Goal: Task Accomplishment & Management: Complete application form

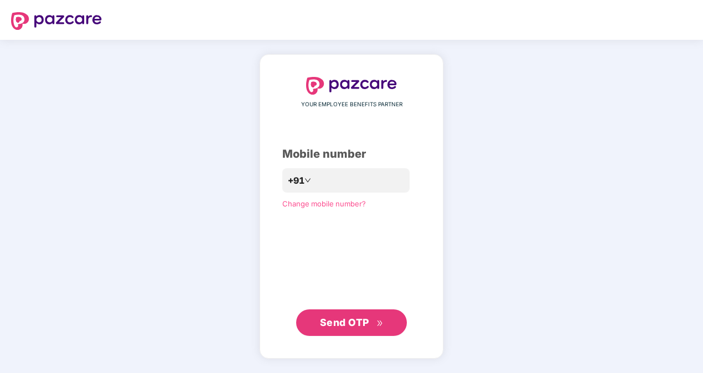
click at [365, 325] on span "Send OTP" at bounding box center [344, 323] width 49 height 12
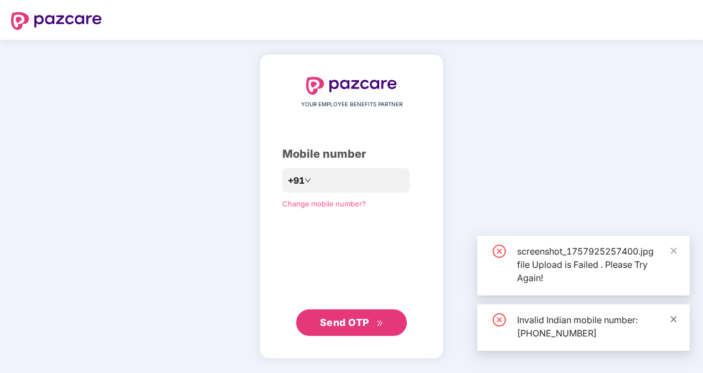
click at [672, 318] on icon "close" at bounding box center [674, 319] width 8 height 8
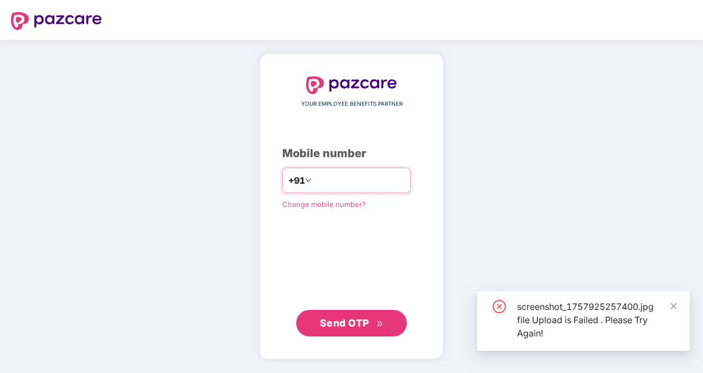
drag, startPoint x: 309, startPoint y: 180, endPoint x: 322, endPoint y: 200, distance: 24.1
click at [314, 180] on input "**********" at bounding box center [359, 181] width 91 height 18
type input "**********"
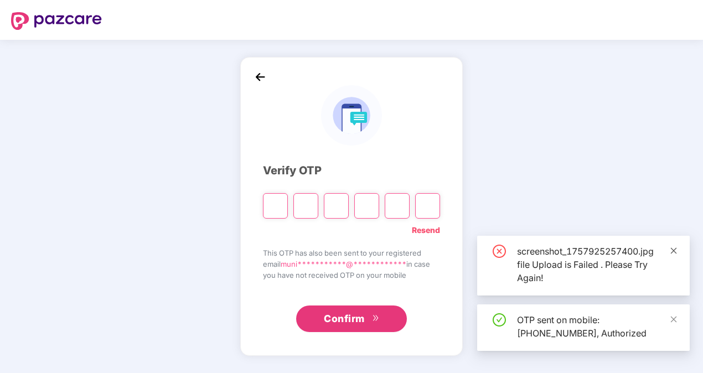
click at [674, 249] on icon "close" at bounding box center [674, 251] width 8 height 8
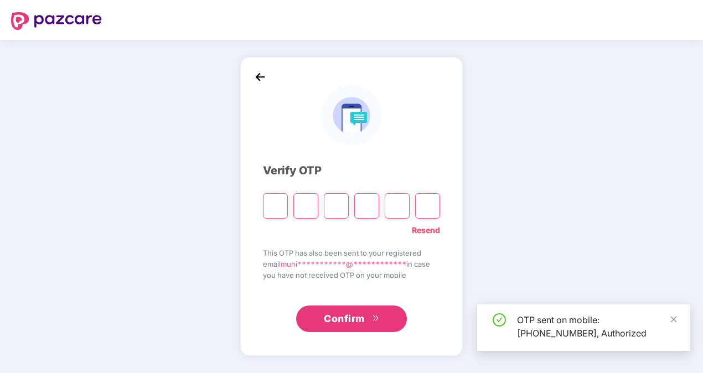
click at [278, 204] on input "Please enter verification code. Digit 1" at bounding box center [275, 205] width 25 height 25
type input "*"
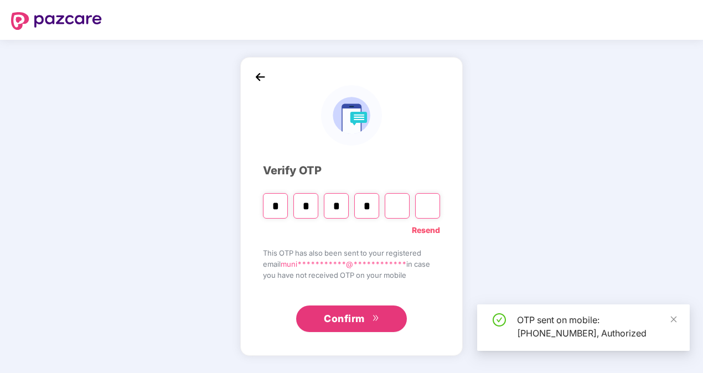
type input "*"
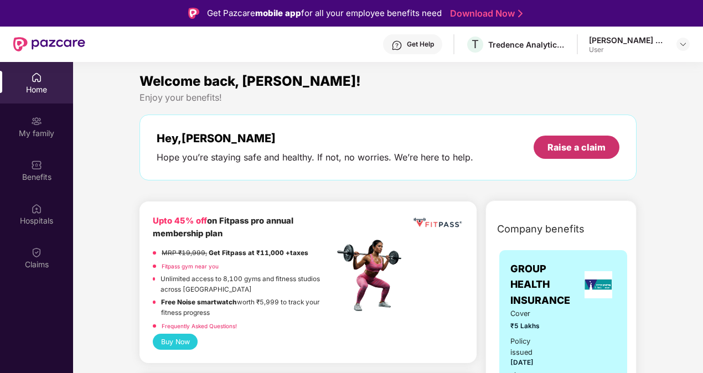
click at [577, 153] on div "Raise a claim" at bounding box center [576, 147] width 58 height 12
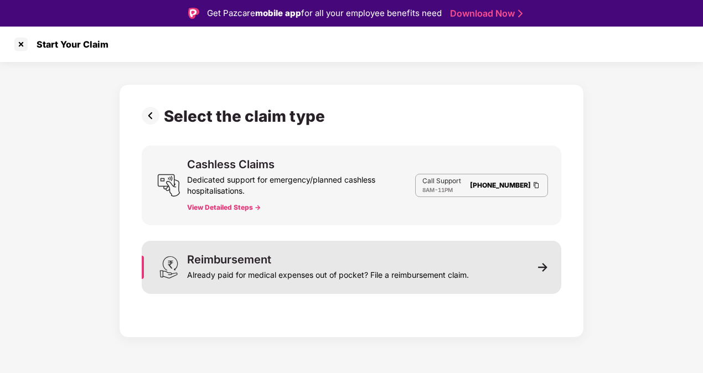
click at [553, 271] on div "Reimbursement Already paid for medical expenses out of pocket? File a reimburse…" at bounding box center [352, 267] width 420 height 53
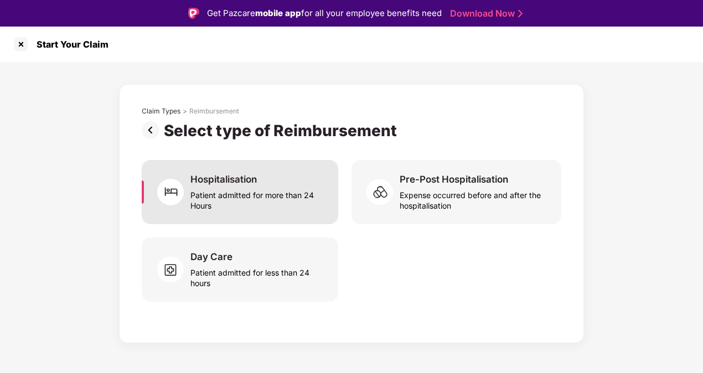
click at [241, 192] on div "Patient admitted for more than 24 Hours" at bounding box center [257, 197] width 134 height 25
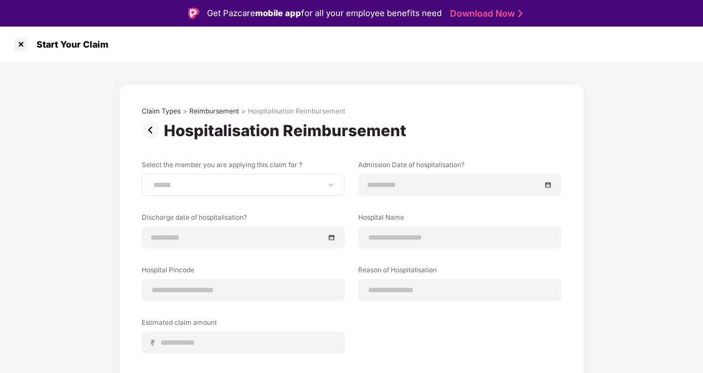
click at [253, 193] on div "**********" at bounding box center [243, 185] width 203 height 22
click at [328, 187] on select "**********" at bounding box center [243, 184] width 184 height 9
select select "**********"
click at [151, 180] on select "**********" at bounding box center [243, 184] width 184 height 9
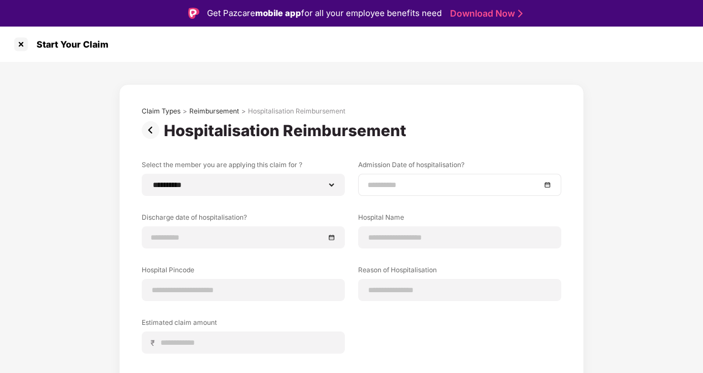
click at [391, 191] on div at bounding box center [459, 185] width 203 height 22
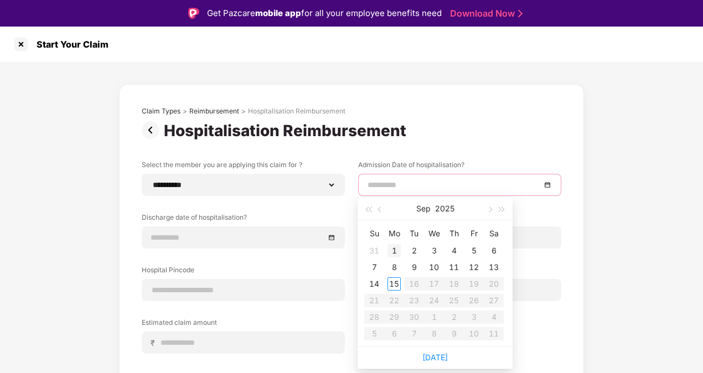
type input "**********"
click at [395, 253] on div "1" at bounding box center [393, 250] width 13 height 13
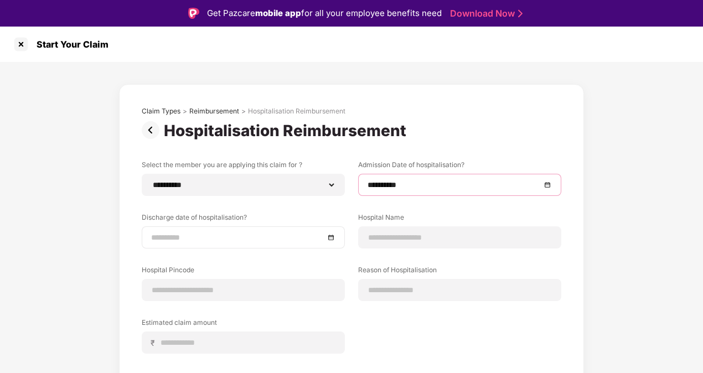
click at [173, 234] on input at bounding box center [237, 237] width 173 height 12
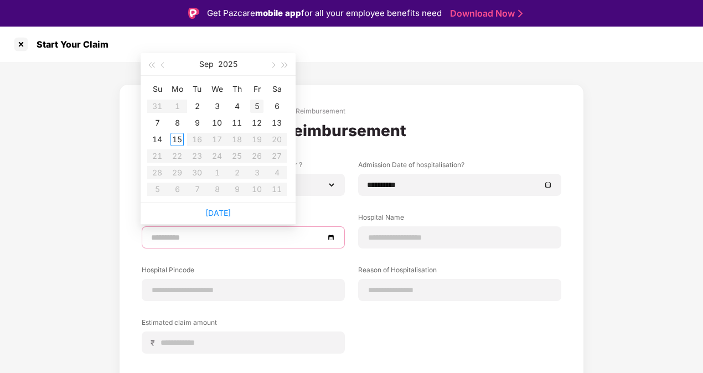
type input "**********"
click at [256, 105] on div "5" at bounding box center [256, 106] width 13 height 13
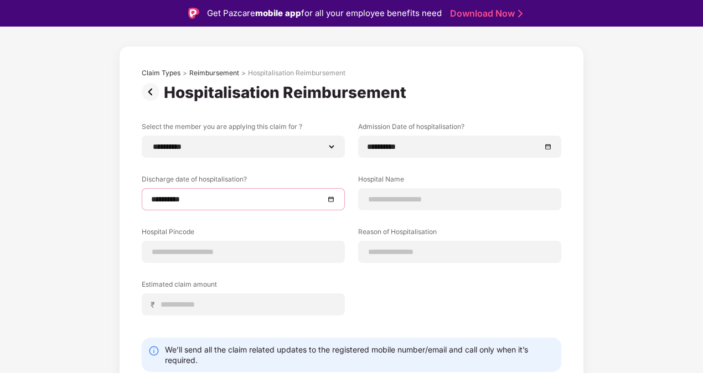
scroll to position [55, 0]
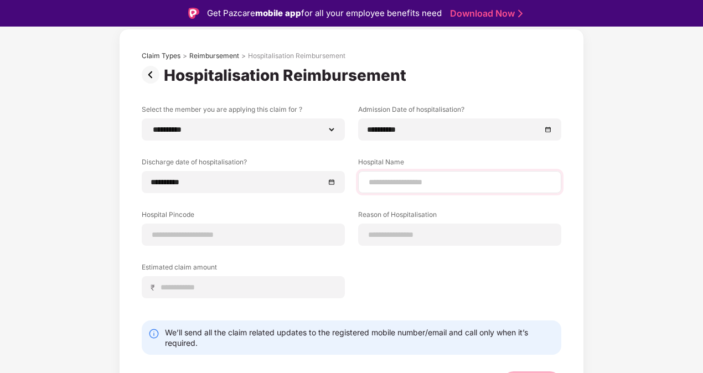
click at [418, 175] on div at bounding box center [459, 182] width 203 height 22
click at [400, 183] on input at bounding box center [460, 183] width 184 height 12
type input "**********"
type input "******"
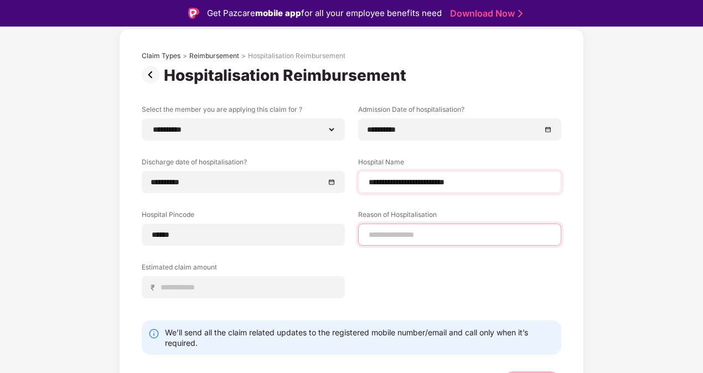
type input "**********"
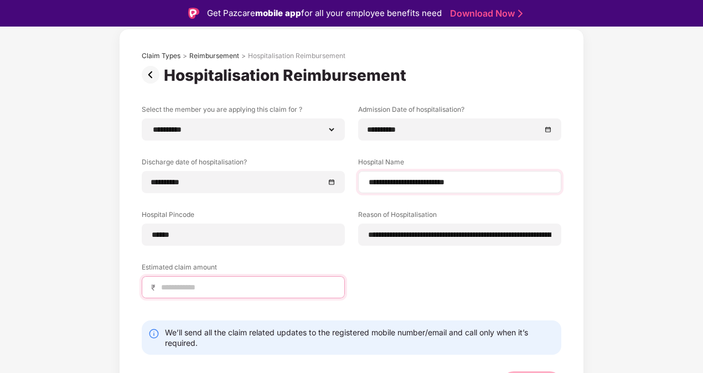
type input "******"
select select "**********"
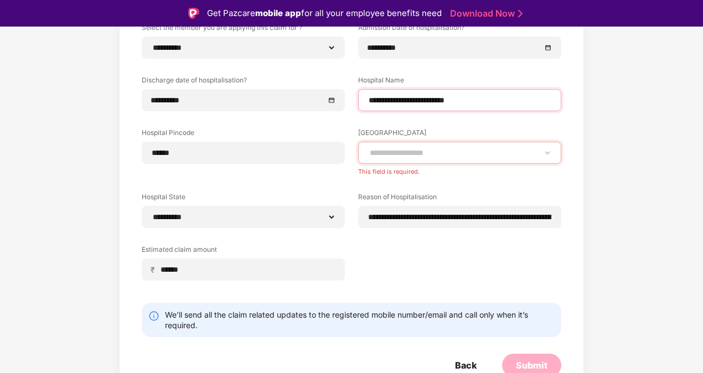
scroll to position [142, 0]
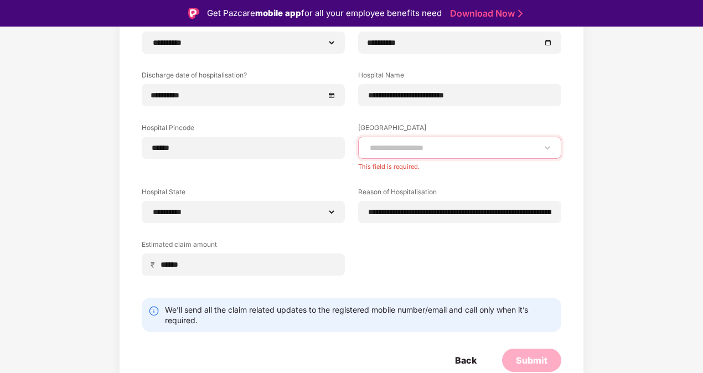
click at [400, 146] on select "**********" at bounding box center [460, 147] width 184 height 9
select select "*******"
click at [368, 152] on select "**********" at bounding box center [460, 147] width 184 height 9
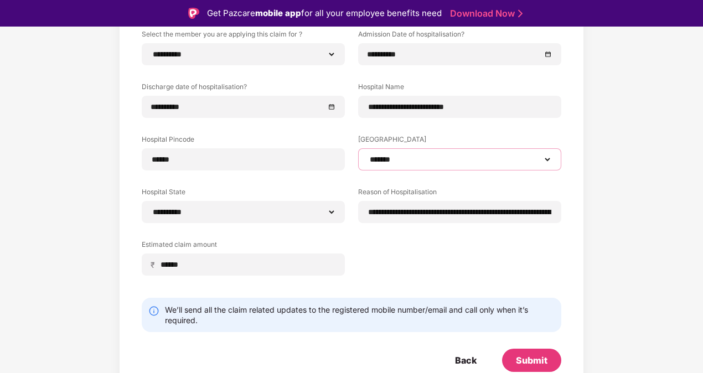
scroll to position [27, 0]
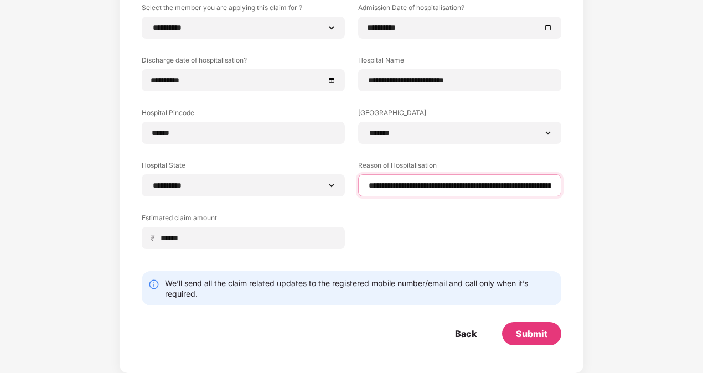
click at [442, 183] on input "**********" at bounding box center [460, 186] width 184 height 12
click at [489, 185] on input "**********" at bounding box center [460, 186] width 184 height 12
click at [510, 216] on div "**********" at bounding box center [352, 134] width 420 height 263
click at [548, 340] on div "Submit" at bounding box center [531, 333] width 59 height 23
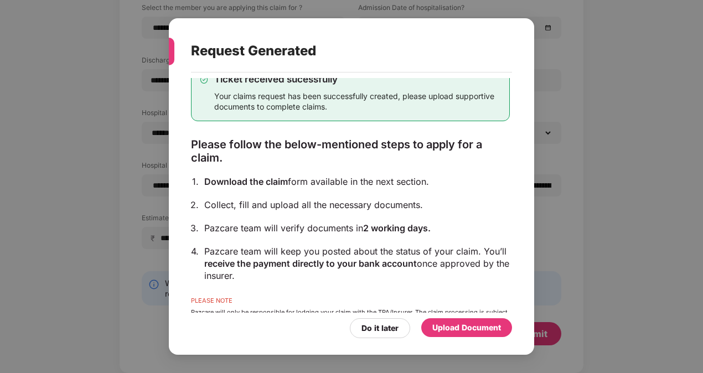
scroll to position [71, 0]
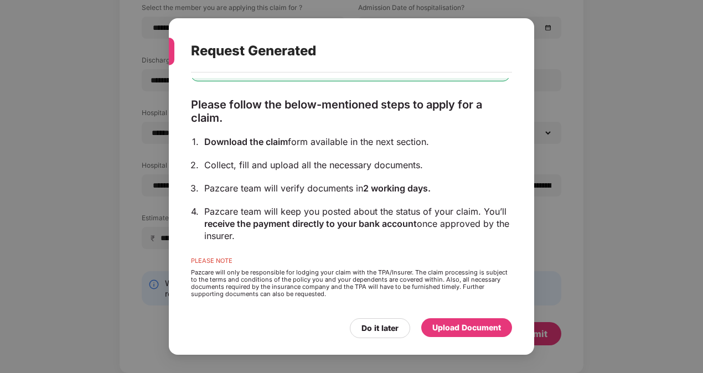
click at [481, 324] on div "Upload Document" at bounding box center [466, 328] width 69 height 12
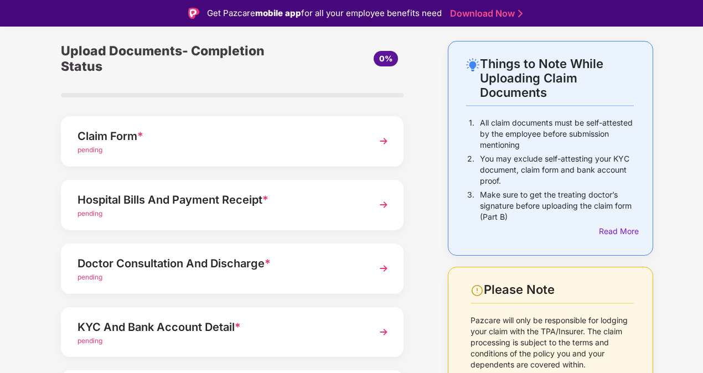
scroll to position [55, 0]
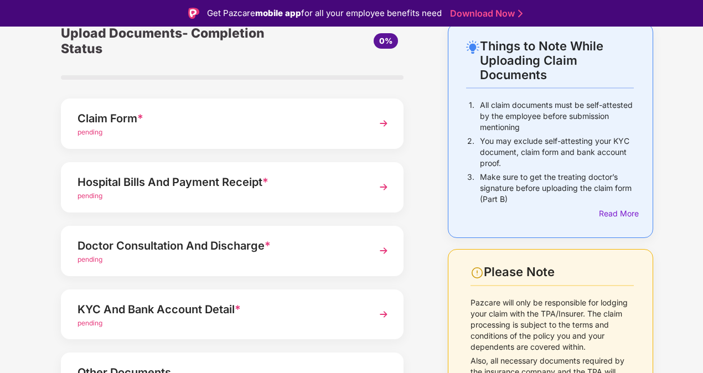
click at [384, 124] on img at bounding box center [384, 123] width 20 height 20
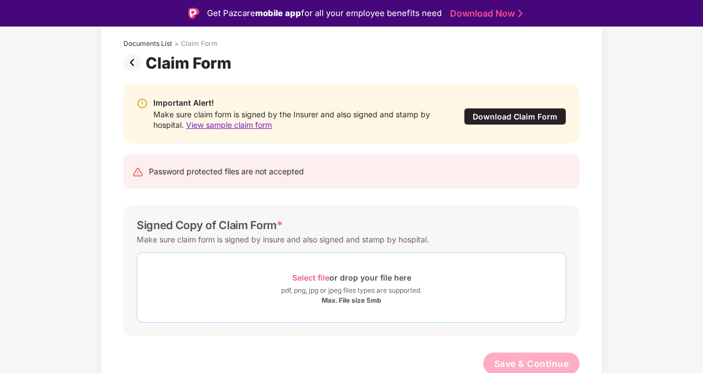
scroll to position [64, 0]
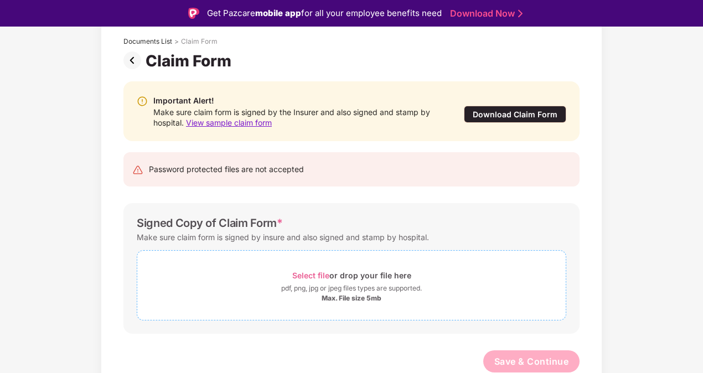
click at [318, 271] on span "Select file" at bounding box center [310, 275] width 37 height 9
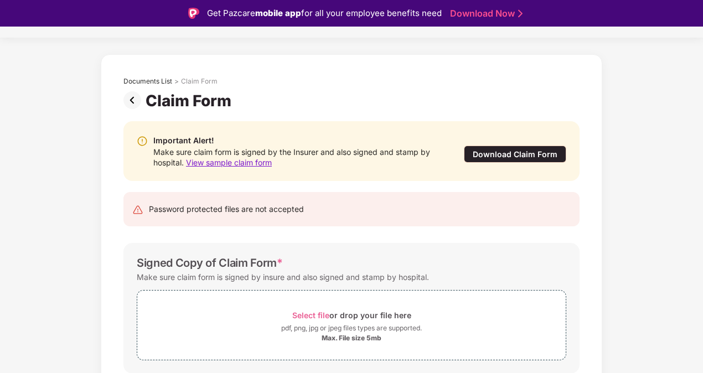
scroll to position [0, 0]
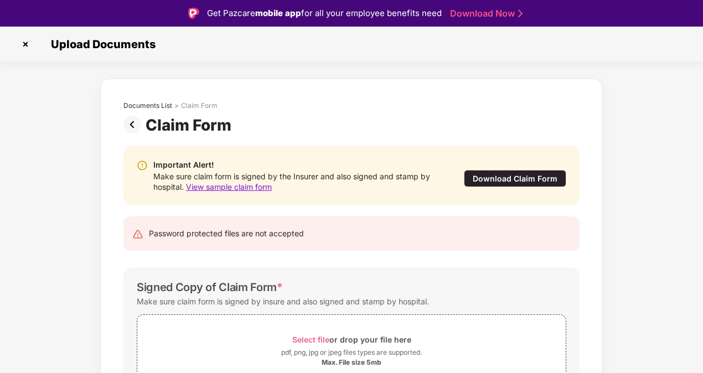
click at [131, 124] on img at bounding box center [134, 125] width 22 height 18
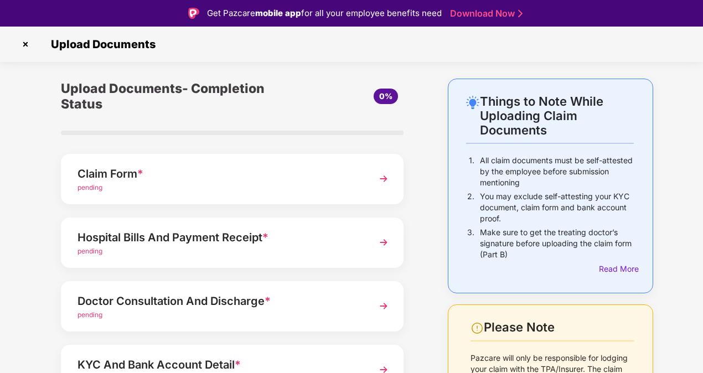
scroll to position [132, 0]
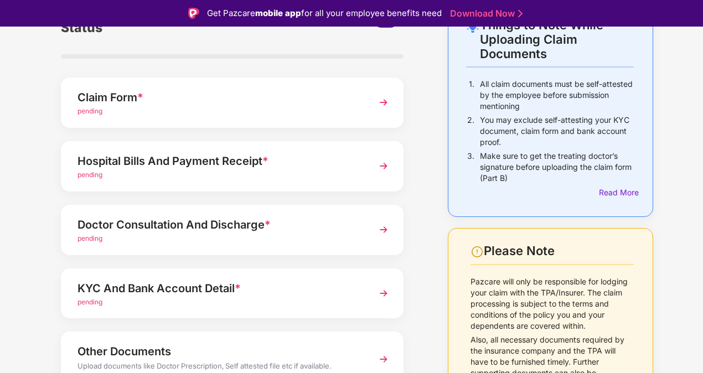
click at [380, 105] on img at bounding box center [384, 102] width 20 height 20
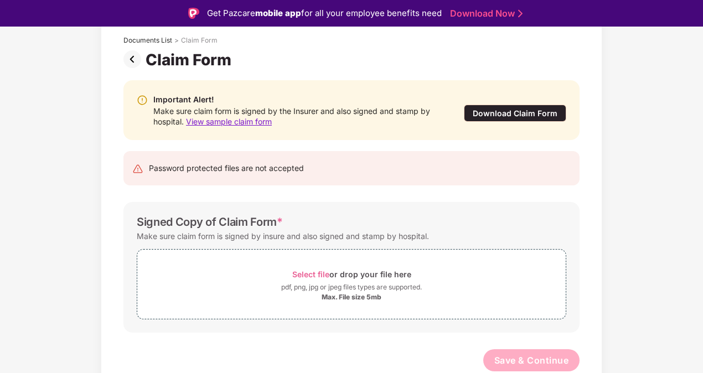
scroll to position [64, 0]
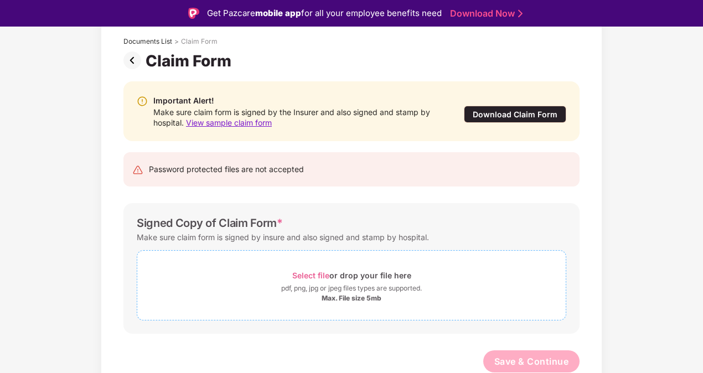
click at [314, 272] on span "Select file" at bounding box center [310, 275] width 37 height 9
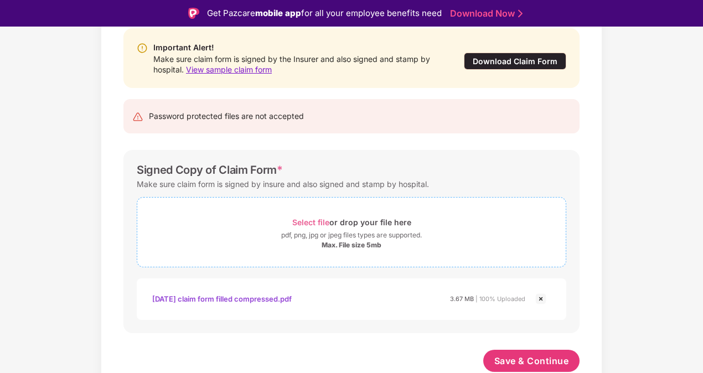
scroll to position [117, 0]
click at [529, 364] on span "Save & Continue" at bounding box center [531, 361] width 75 height 12
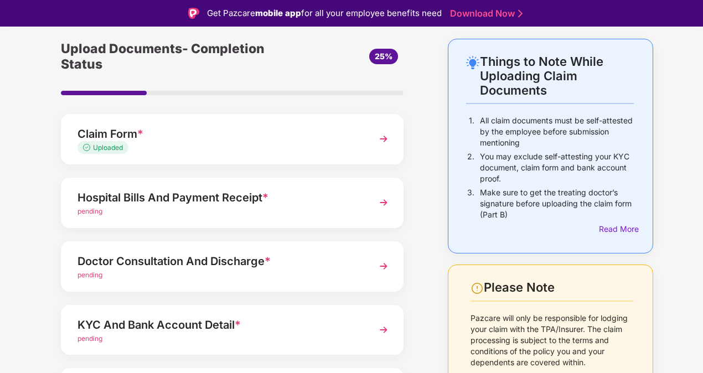
scroll to position [55, 0]
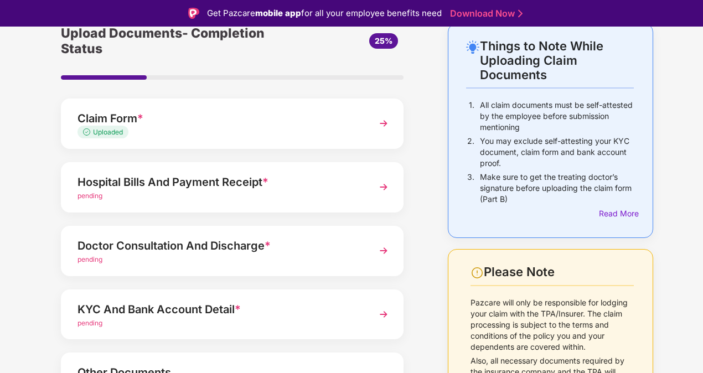
click at [384, 186] on img at bounding box center [384, 187] width 20 height 20
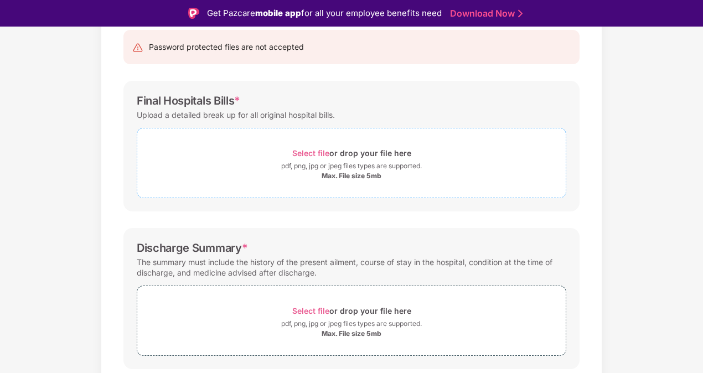
scroll to position [166, 0]
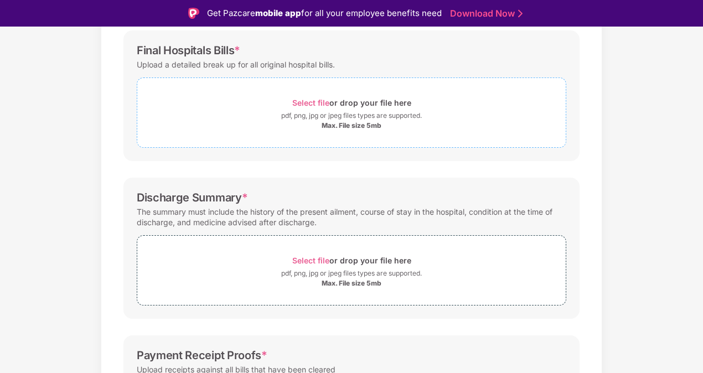
click at [319, 101] on span "Select file" at bounding box center [310, 102] width 37 height 9
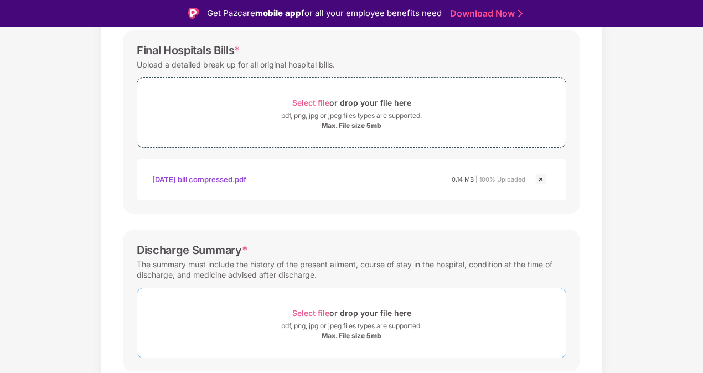
scroll to position [277, 0]
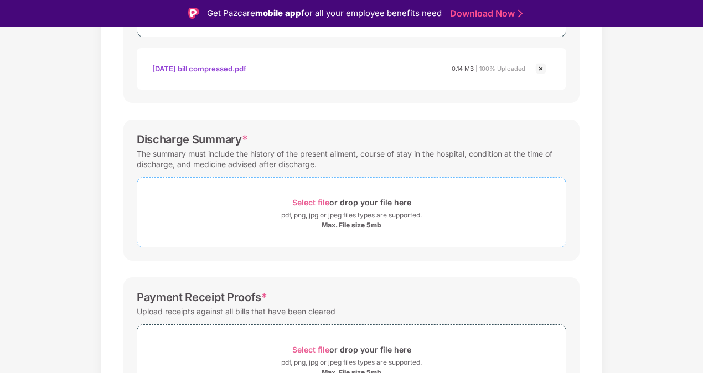
click at [321, 206] on div "Select file or drop your file here" at bounding box center [351, 202] width 119 height 15
click at [319, 200] on span "Select file" at bounding box center [310, 202] width 37 height 9
click at [672, 101] on div "Documents List > Hospital bills and Payment receipt Hospital bills and Payment …" at bounding box center [351, 138] width 703 height 673
click at [312, 201] on span "Select file" at bounding box center [310, 202] width 37 height 9
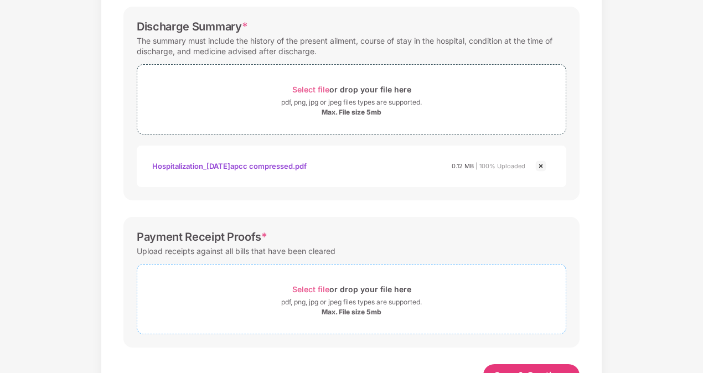
scroll to position [403, 0]
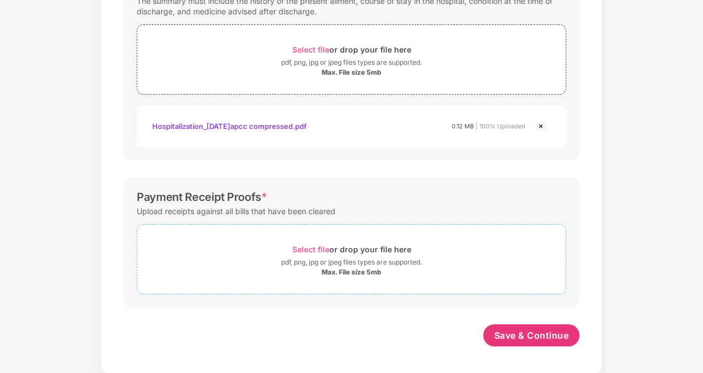
click at [315, 245] on span "Select file" at bounding box center [310, 249] width 37 height 9
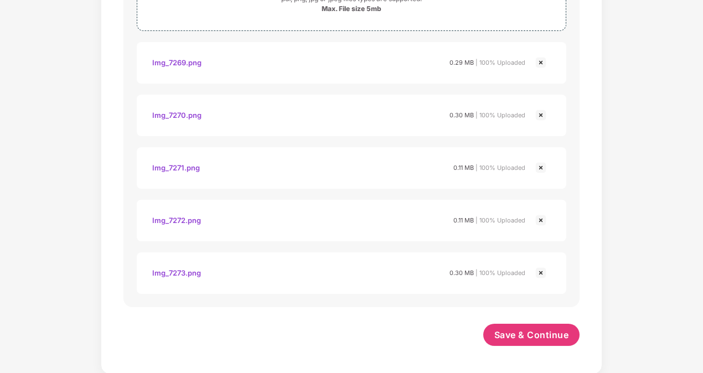
scroll to position [666, 0]
click at [543, 329] on span "Save & Continue" at bounding box center [531, 335] width 75 height 12
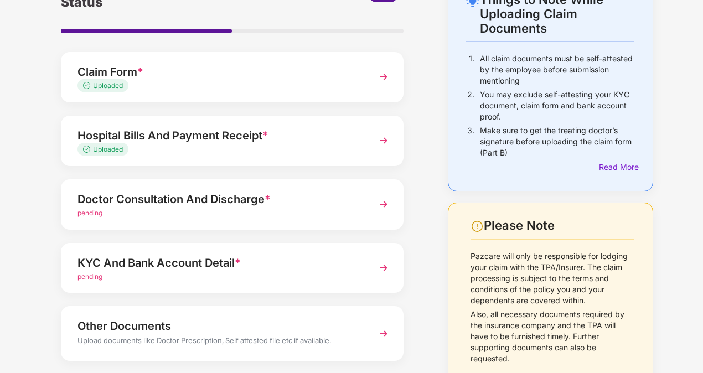
scroll to position [111, 0]
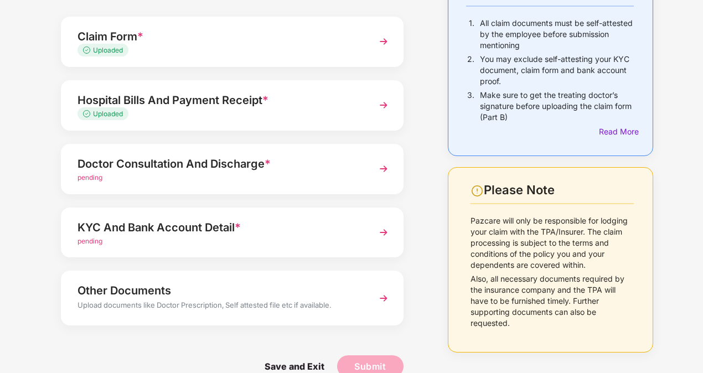
click at [386, 168] on img at bounding box center [384, 169] width 20 height 20
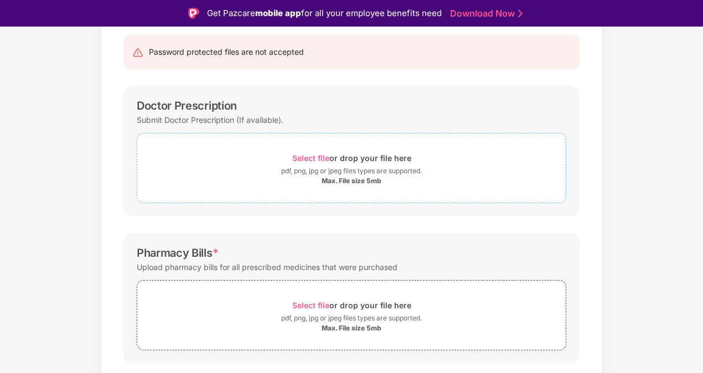
click at [310, 155] on span "Select file" at bounding box center [310, 157] width 37 height 9
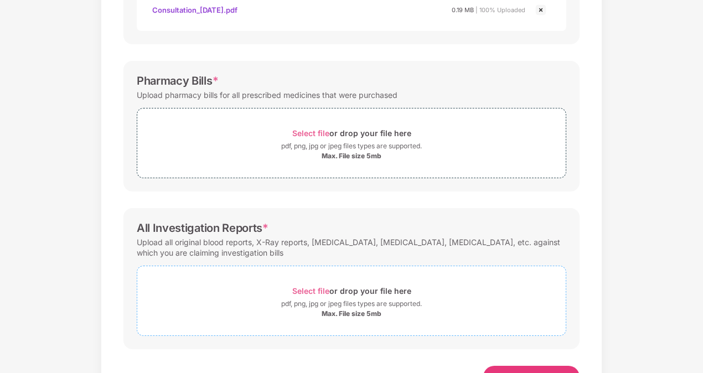
scroll to position [332, 0]
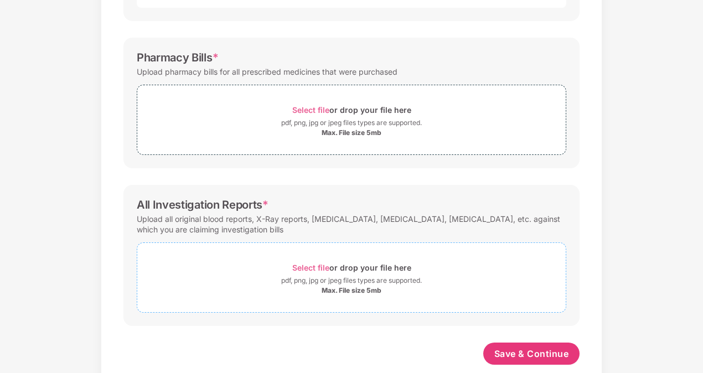
click at [311, 265] on span "Select file" at bounding box center [310, 267] width 37 height 9
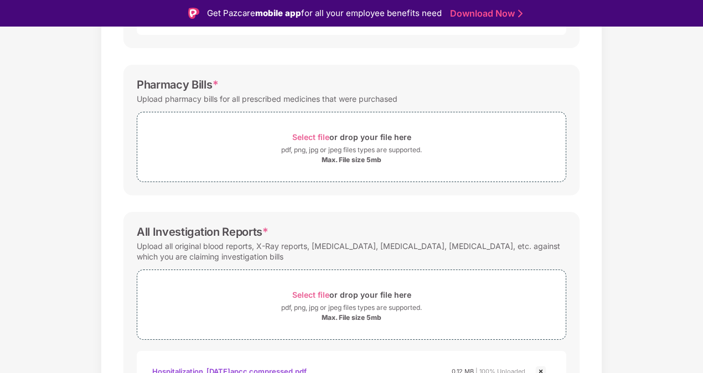
scroll to position [277, 0]
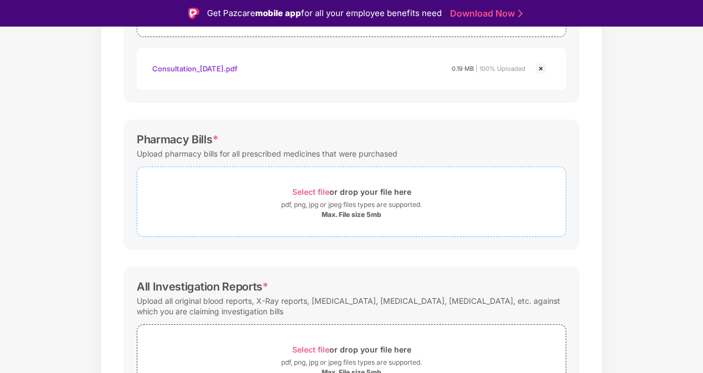
click at [308, 189] on span "Select file" at bounding box center [310, 191] width 37 height 9
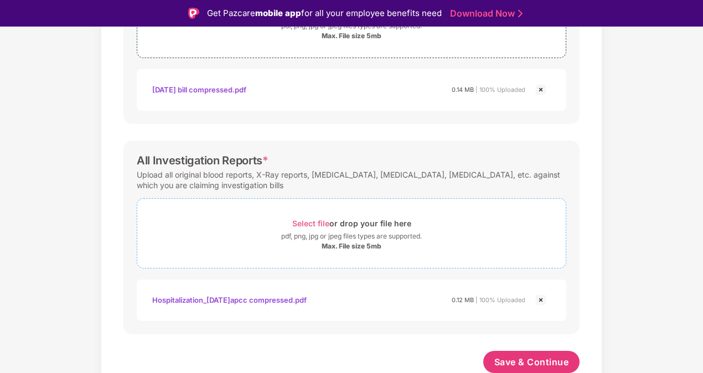
scroll to position [456, 0]
click at [541, 299] on img at bounding box center [540, 299] width 13 height 13
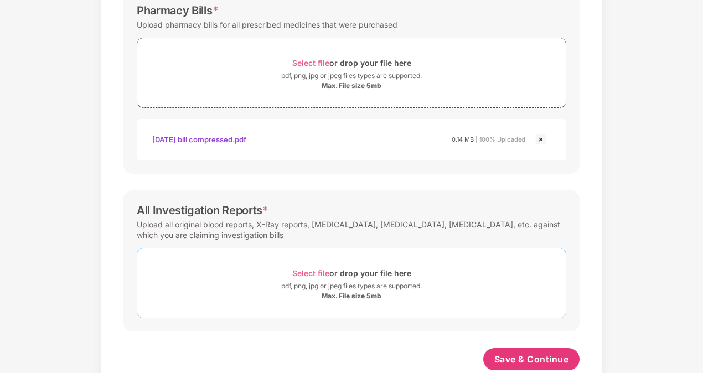
scroll to position [403, 0]
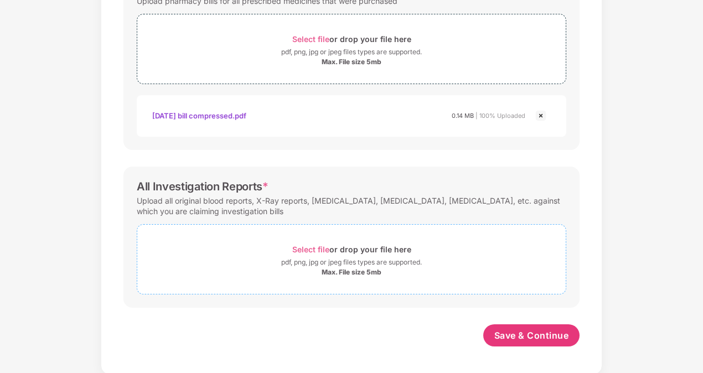
click at [312, 245] on span "Select file" at bounding box center [310, 249] width 37 height 9
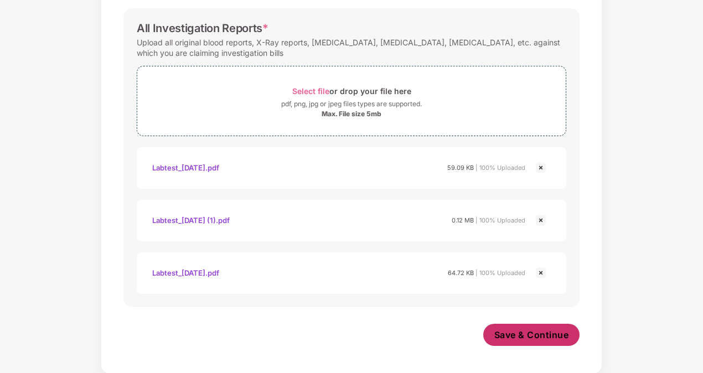
scroll to position [561, 0]
click at [525, 325] on button "Save & Continue" at bounding box center [531, 335] width 97 height 22
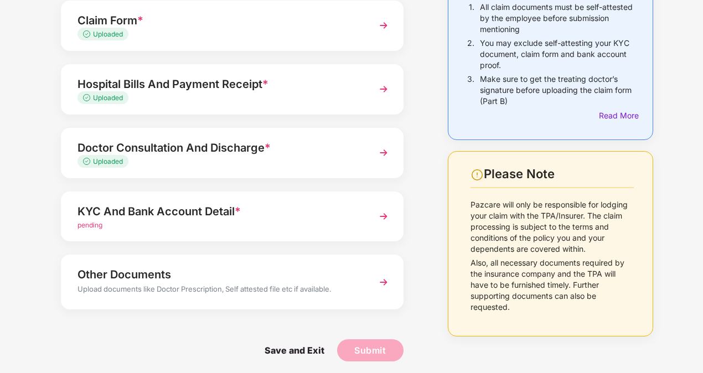
scroll to position [132, 0]
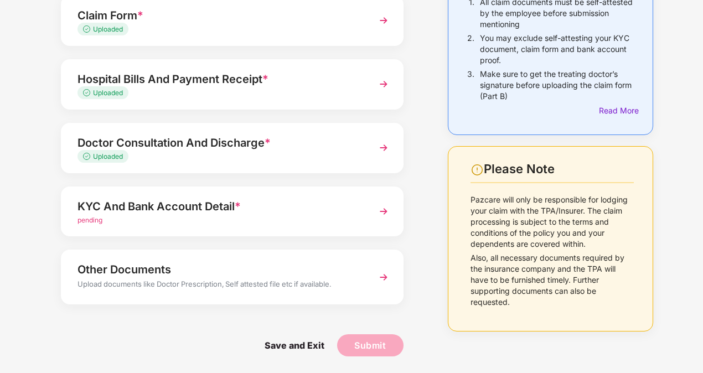
click at [384, 210] on img at bounding box center [384, 211] width 20 height 20
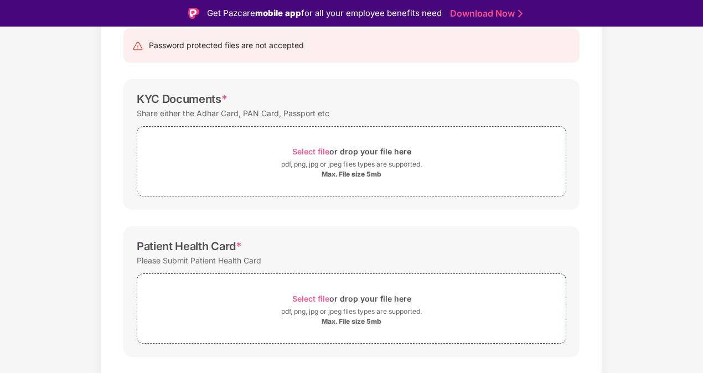
scroll to position [76, 0]
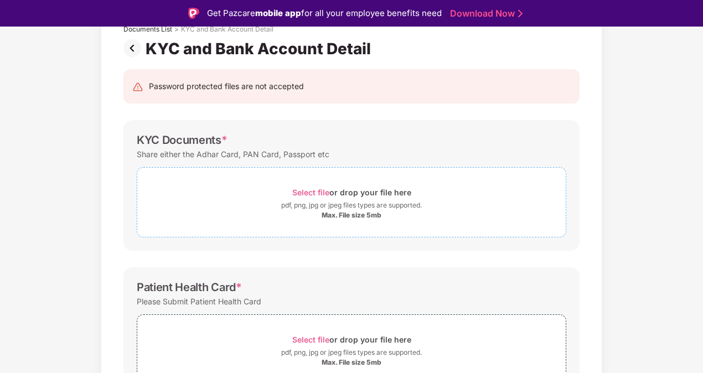
click at [314, 191] on span "Select file" at bounding box center [310, 192] width 37 height 9
click at [314, 190] on span "Select file" at bounding box center [310, 192] width 37 height 9
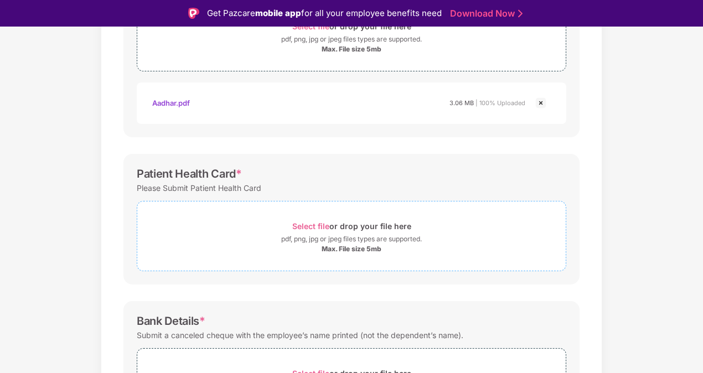
scroll to position [298, 0]
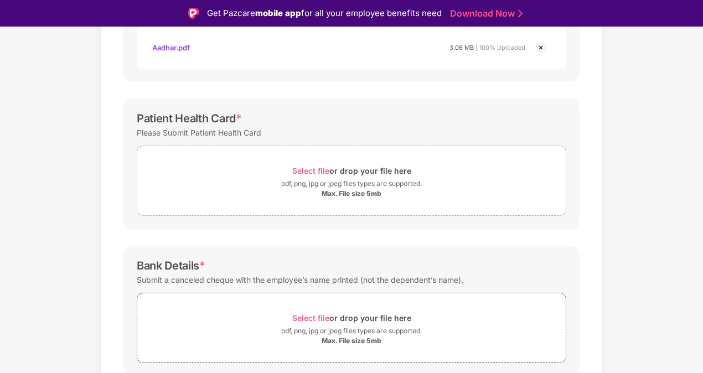
click at [355, 194] on div "Max. File size 5mb" at bounding box center [352, 193] width 60 height 9
click at [312, 164] on div "Select file or drop your file here" at bounding box center [351, 170] width 119 height 15
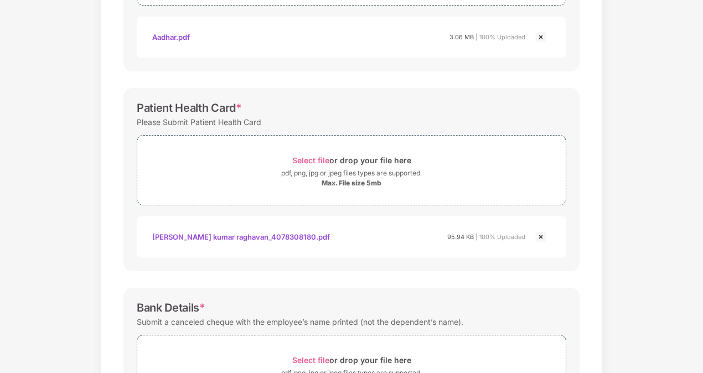
scroll to position [392, 0]
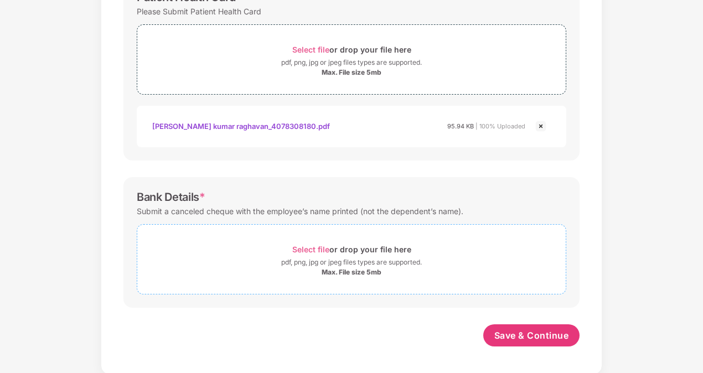
click at [317, 246] on span "Select file" at bounding box center [310, 249] width 37 height 9
click at [310, 248] on span "Select file" at bounding box center [310, 249] width 37 height 9
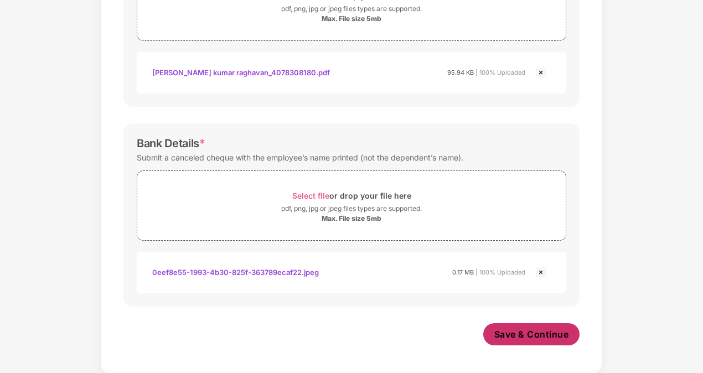
scroll to position [445, 0]
drag, startPoint x: 560, startPoint y: 336, endPoint x: 562, endPoint y: 328, distance: 8.8
click at [560, 335] on span "Save & Continue" at bounding box center [531, 335] width 75 height 12
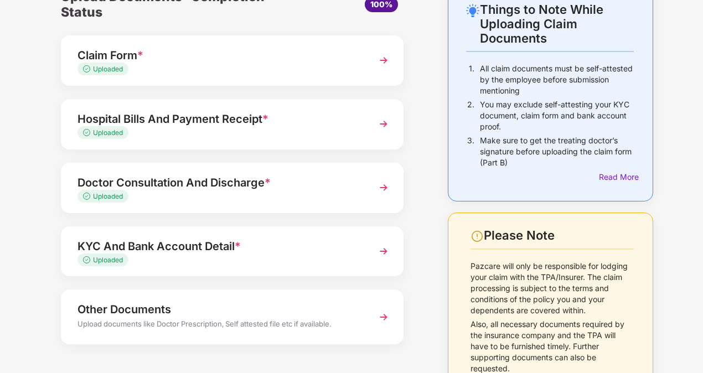
scroll to position [105, 0]
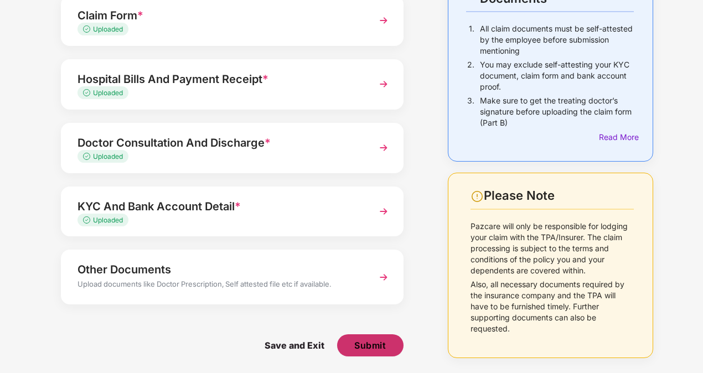
click at [378, 351] on button "Submit" at bounding box center [370, 345] width 66 height 22
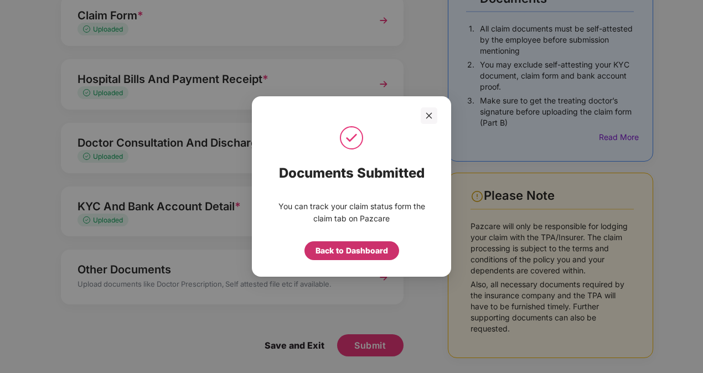
click at [330, 250] on div "Back to Dashboard" at bounding box center [351, 251] width 73 height 12
